Goal: Book appointment/travel/reservation

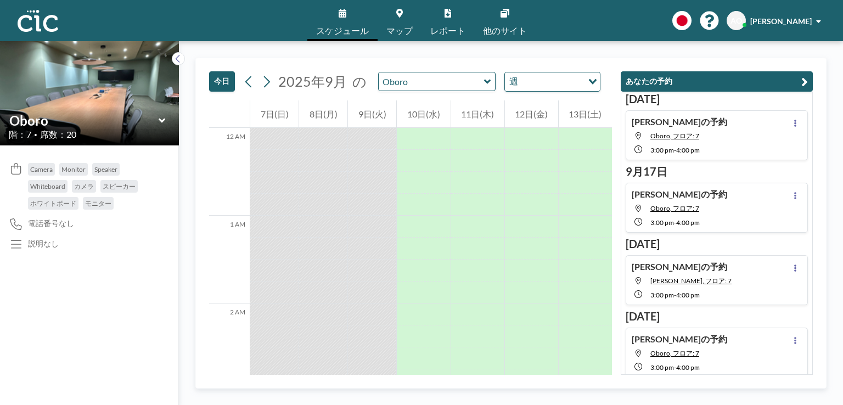
scroll to position [987, 0]
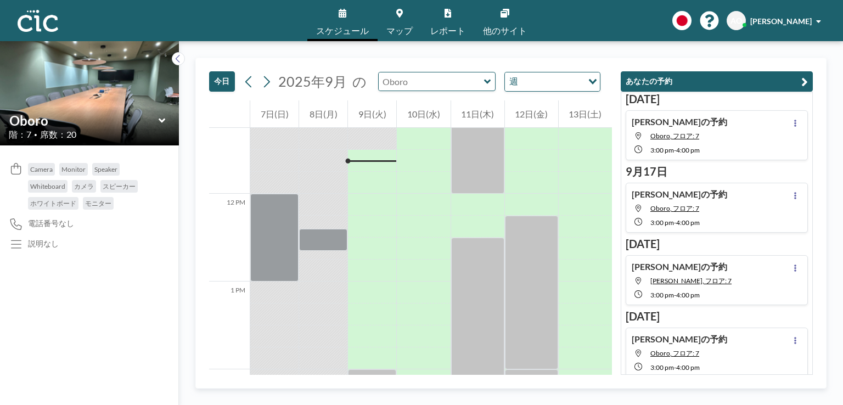
click at [403, 83] on input "text" at bounding box center [431, 81] width 105 height 18
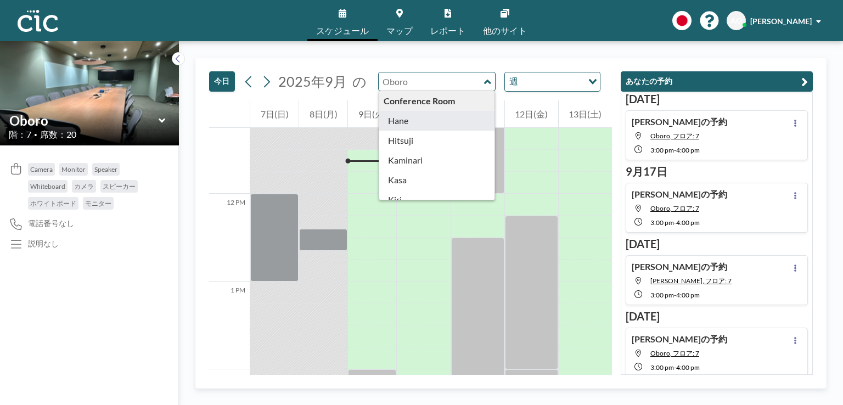
type input "Hane"
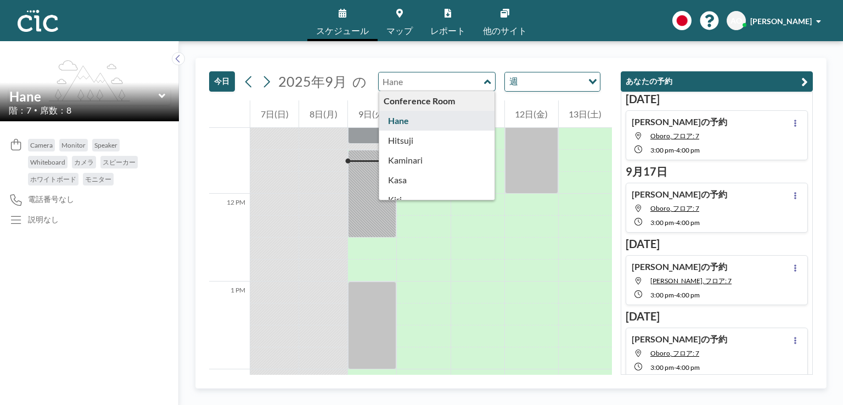
click at [402, 75] on input "text" at bounding box center [431, 81] width 105 height 18
type input "Hitsuji"
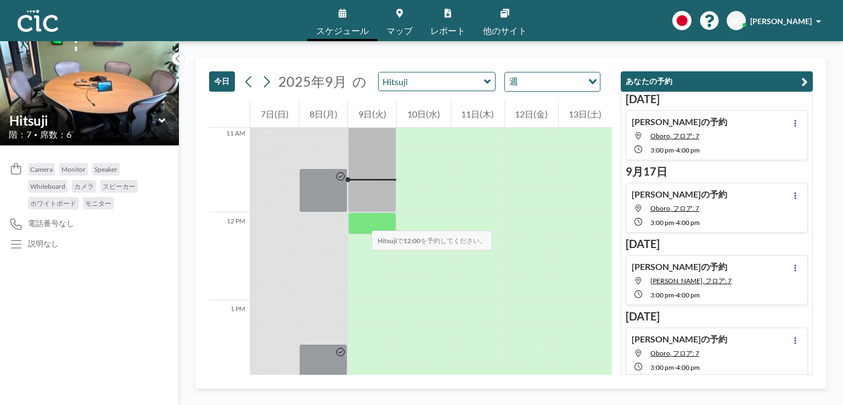
scroll to position [964, 0]
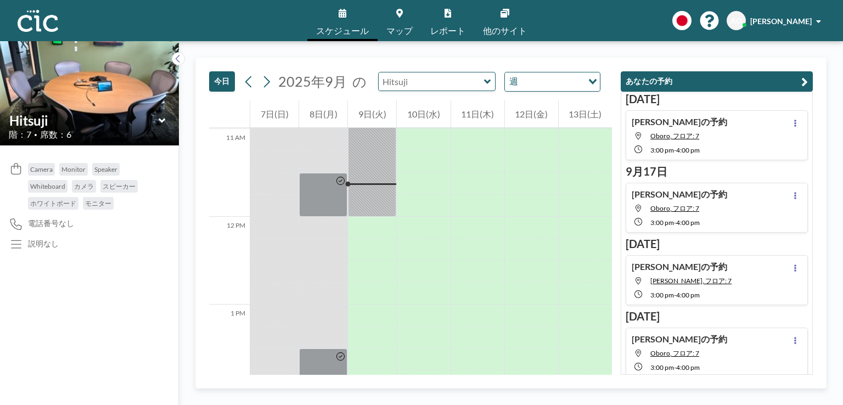
click at [420, 87] on input "text" at bounding box center [431, 81] width 105 height 18
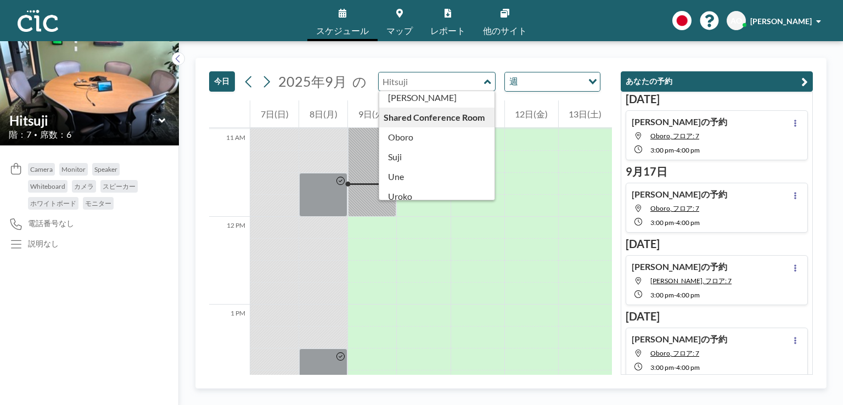
scroll to position [608, 0]
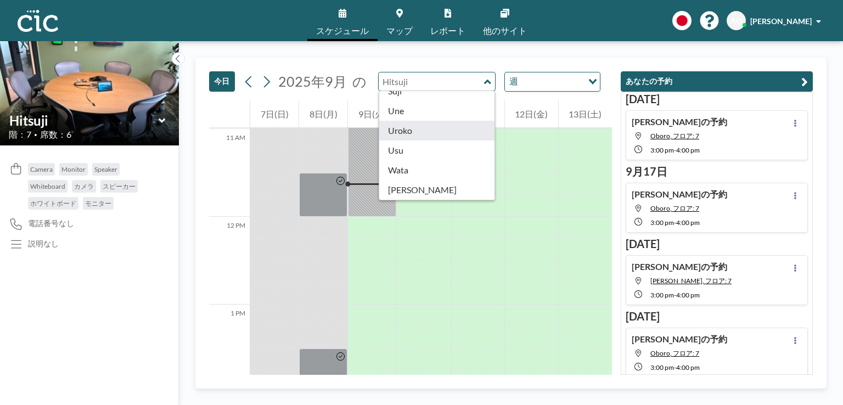
type input "Uroko"
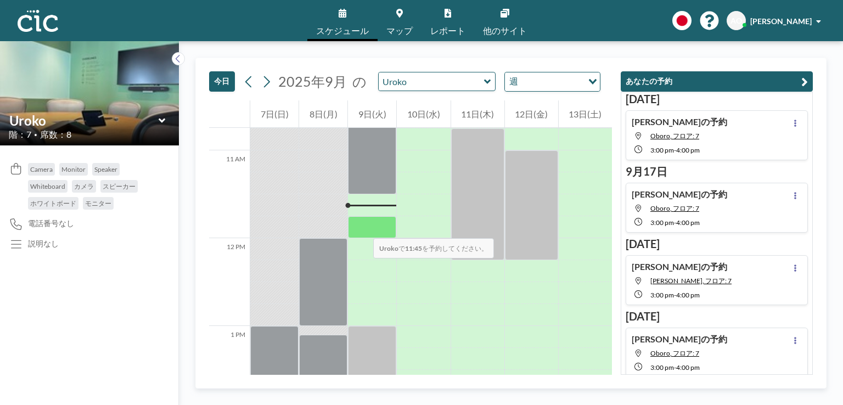
scroll to position [942, 0]
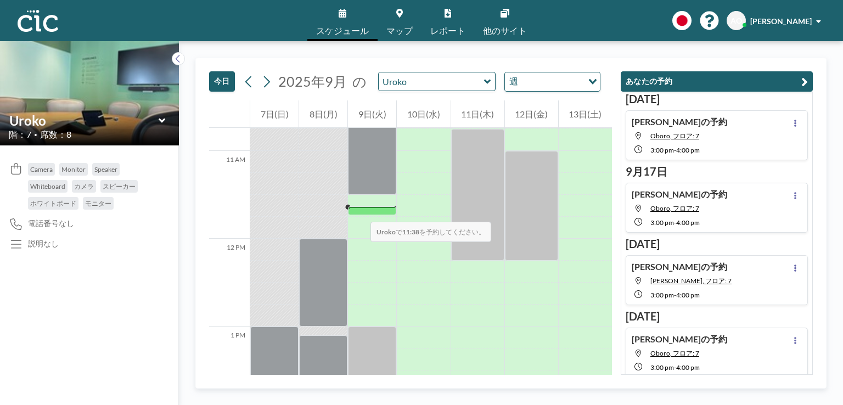
click at [359, 211] on div at bounding box center [372, 210] width 48 height 9
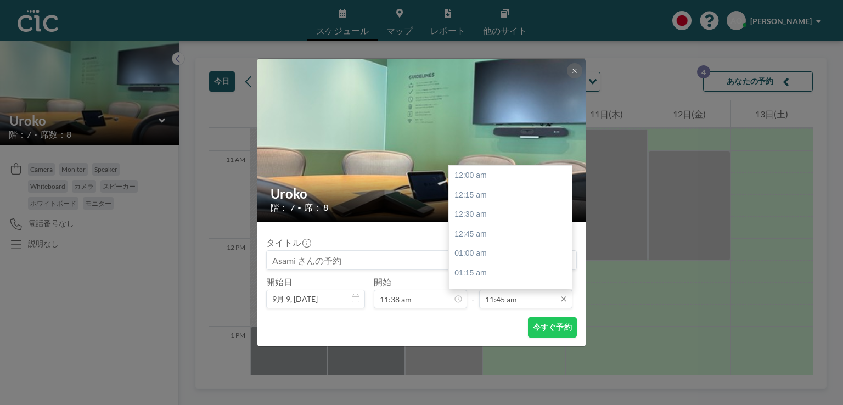
scroll to position [917, 0]
click at [480, 217] on div "12:15 pm" at bounding box center [513, 215] width 128 height 20
type input "12:15 pm"
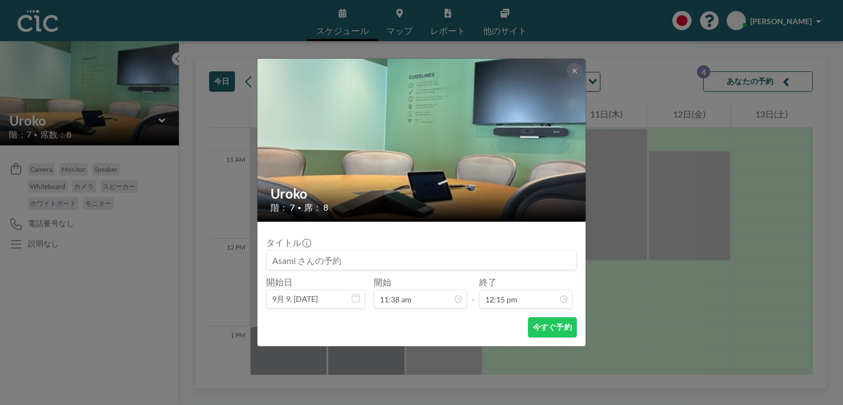
scroll to position [957, 0]
click at [539, 331] on button "今すぐ予約" at bounding box center [552, 327] width 49 height 20
